Goal: Transaction & Acquisition: Purchase product/service

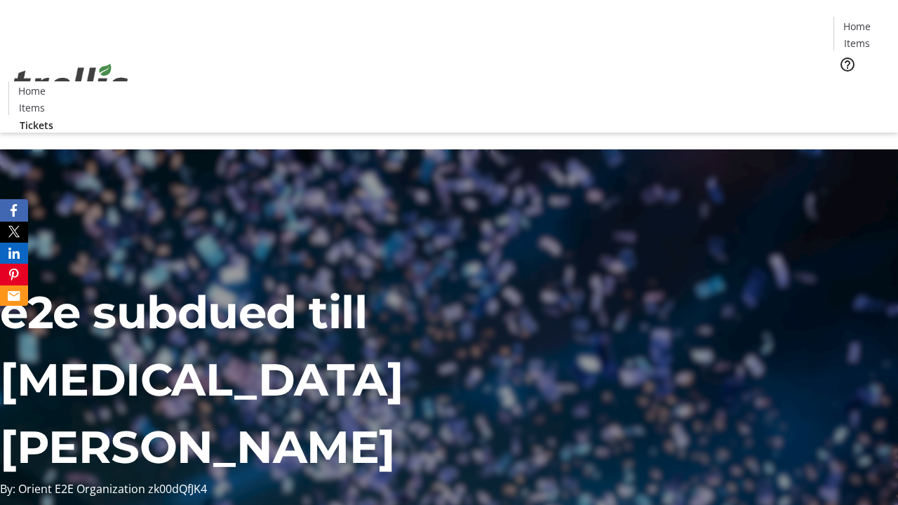
click at [845, 81] on span "Tickets" at bounding box center [862, 88] width 34 height 15
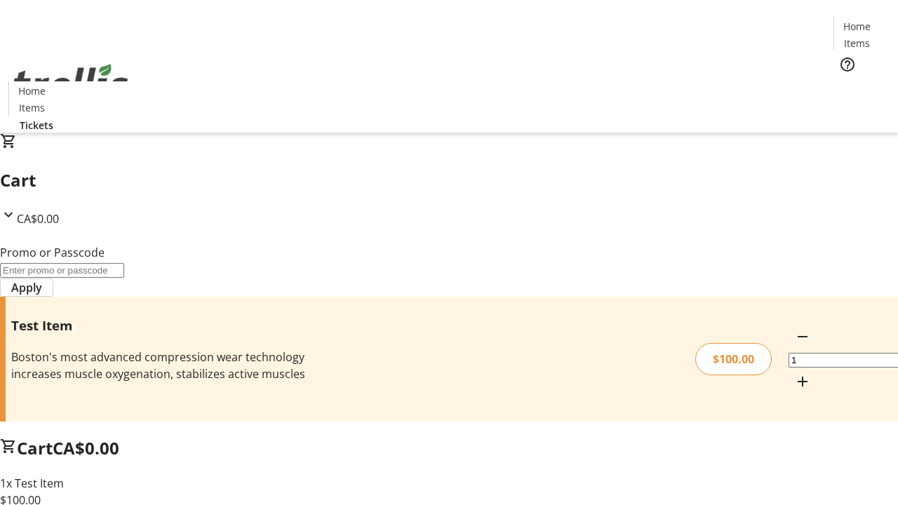
type input "FLAT"
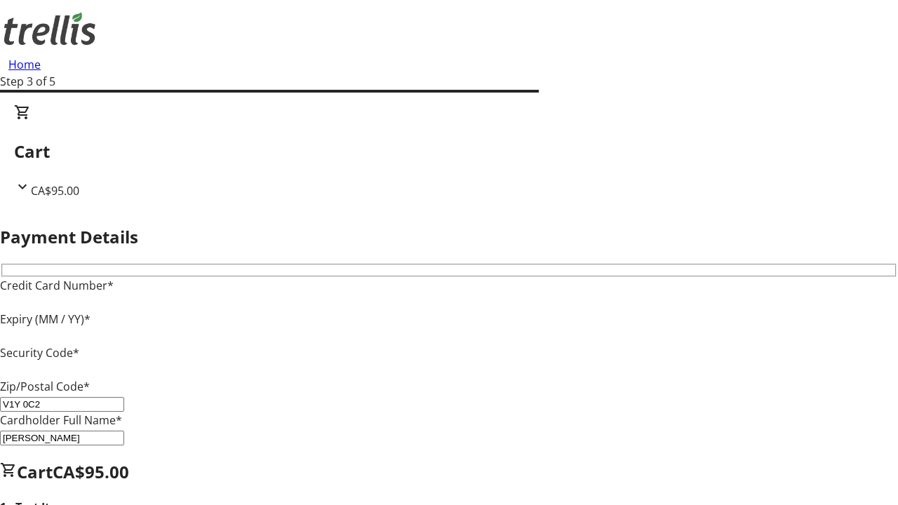
type input "V1Y 0C2"
